Goal: Navigation & Orientation: Find specific page/section

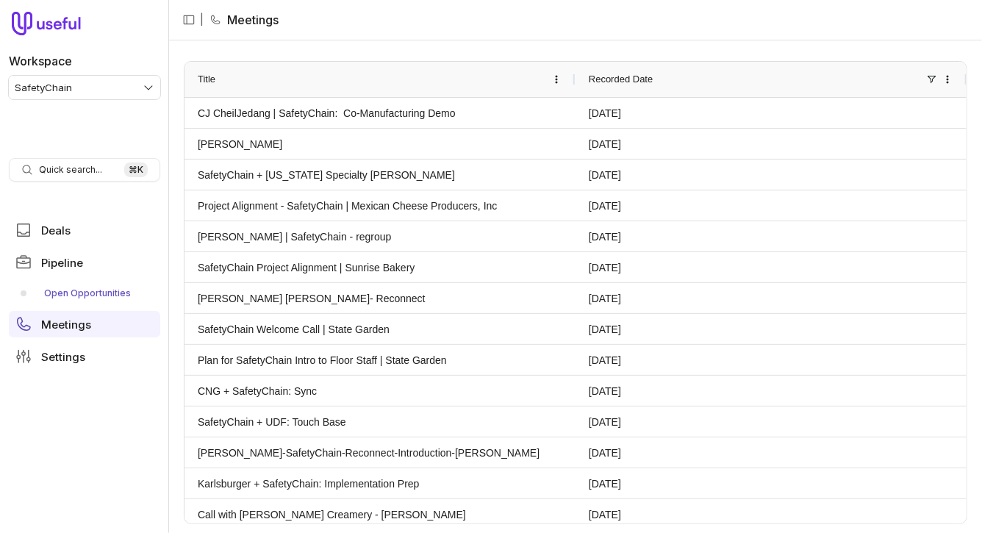
click at [112, 296] on link "Open Opportunities" at bounding box center [84, 294] width 151 height 24
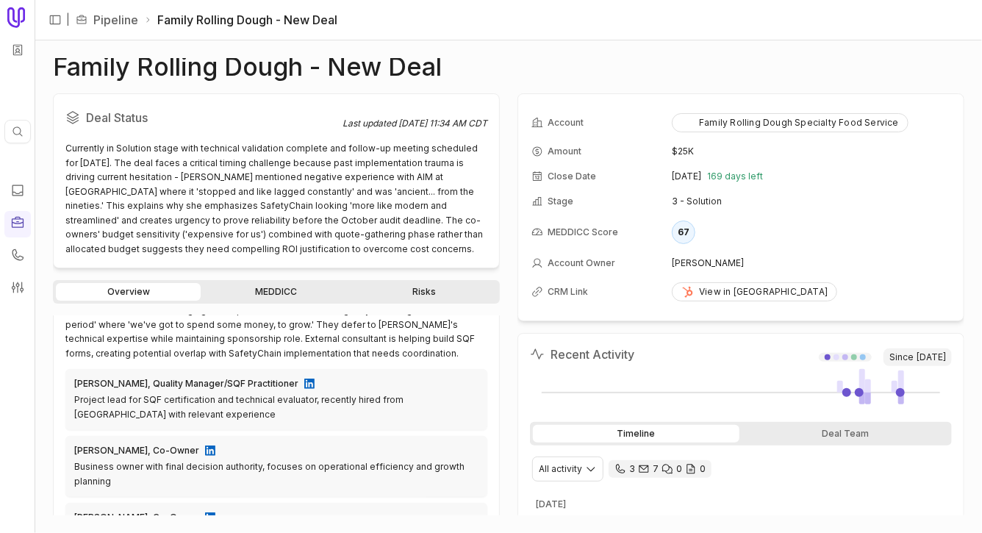
scroll to position [598, 0]
